Goal: Information Seeking & Learning: Learn about a topic

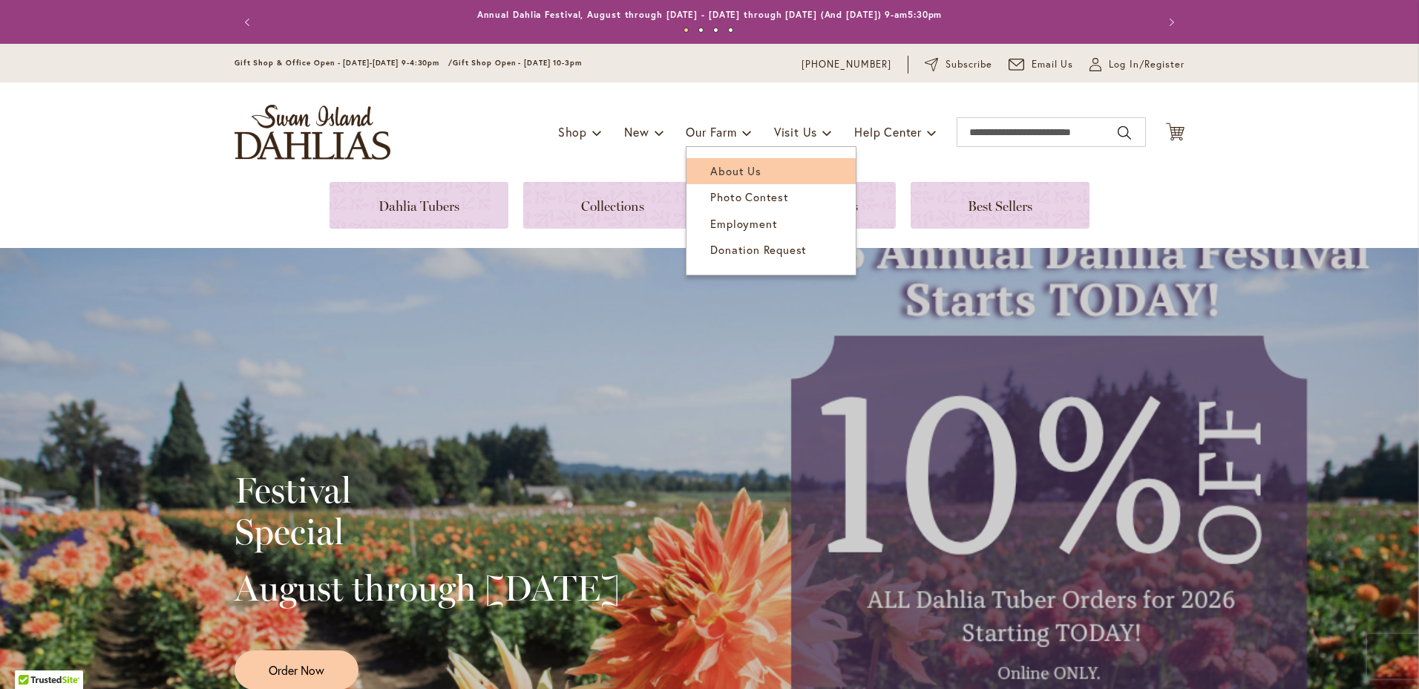
click at [728, 167] on span "About Us" at bounding box center [735, 170] width 50 height 15
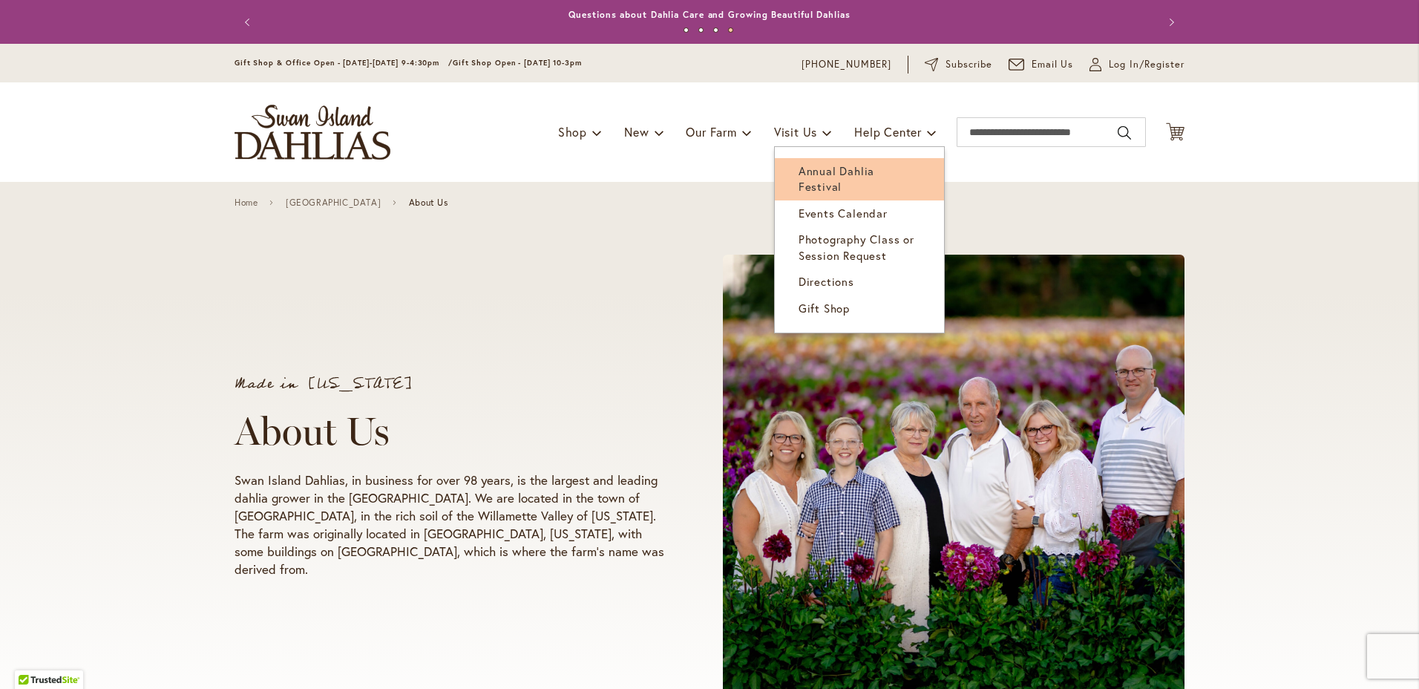
click at [799, 173] on span "Annual Dahlia Festival" at bounding box center [837, 178] width 76 height 30
